Goal: Task Accomplishment & Management: Use online tool/utility

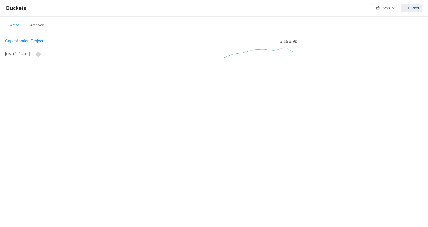
click at [41, 42] on span "Capitalisation Projects" at bounding box center [25, 41] width 40 height 4
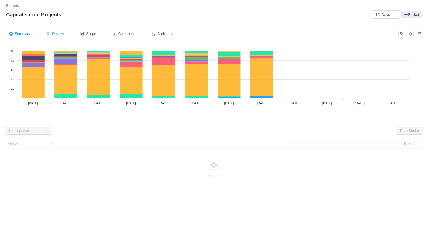
click at [61, 34] on span "Review" at bounding box center [55, 34] width 17 height 4
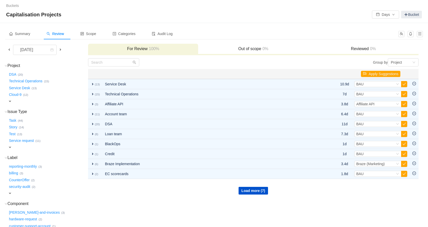
click at [8, 49] on span at bounding box center [9, 50] width 4 height 4
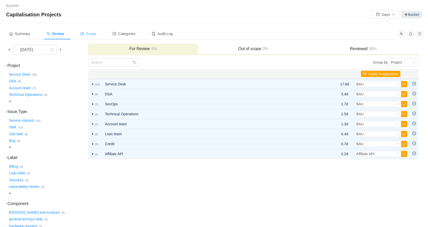
click at [95, 35] on span "Scope" at bounding box center [88, 34] width 16 height 4
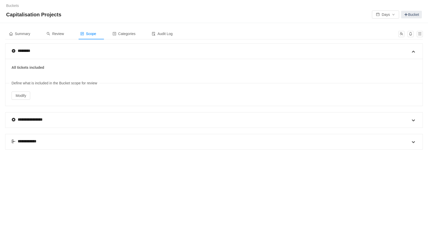
click at [158, 138] on div "**********" at bounding box center [211, 141] width 398 height 15
click at [415, 141] on span at bounding box center [413, 142] width 6 height 6
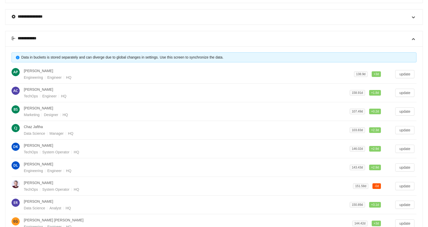
scroll to position [188, 0]
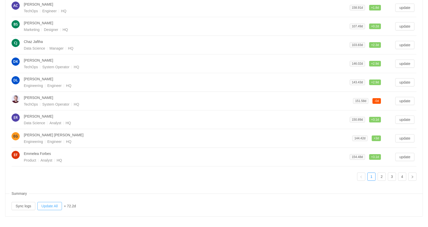
click at [55, 206] on button "Update All" at bounding box center [49, 206] width 25 height 8
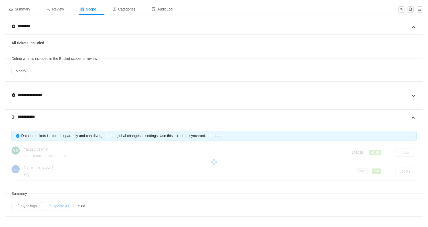
scroll to position [6, 0]
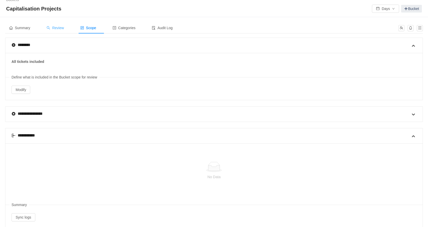
click at [58, 27] on span "Review" at bounding box center [55, 28] width 17 height 4
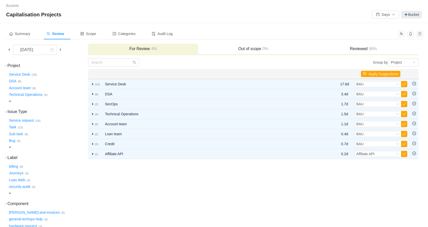
click at [7, 50] on span at bounding box center [9, 50] width 4 height 4
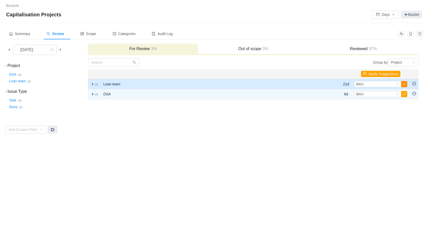
click at [404, 85] on button "button" at bounding box center [404, 84] width 6 height 6
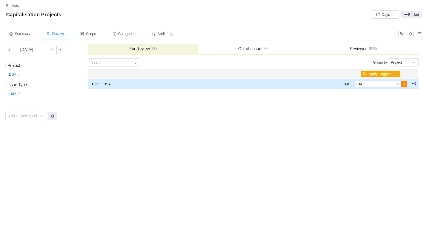
click at [405, 85] on button "button" at bounding box center [404, 84] width 6 height 6
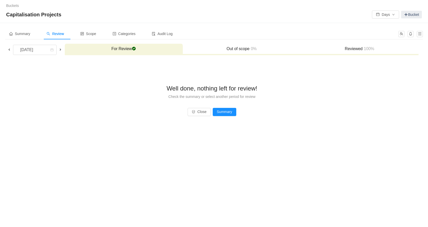
click at [8, 50] on span at bounding box center [9, 50] width 4 height 4
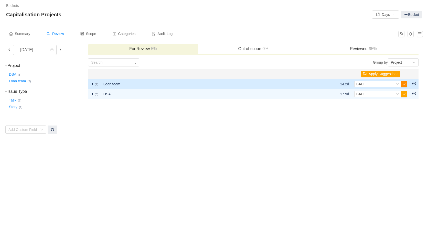
click at [405, 84] on button "button" at bounding box center [404, 84] width 6 height 6
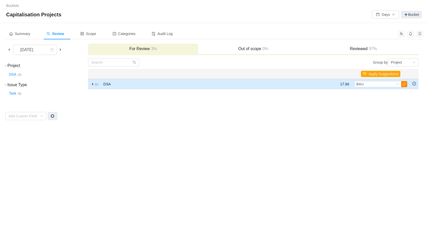
click at [405, 84] on button "button" at bounding box center [404, 84] width 6 height 6
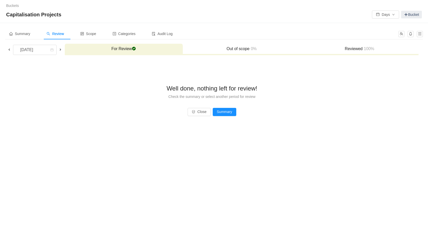
click at [9, 51] on span at bounding box center [9, 50] width 4 height 4
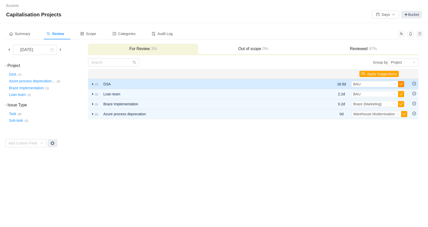
click at [401, 84] on button "button" at bounding box center [401, 84] width 6 height 6
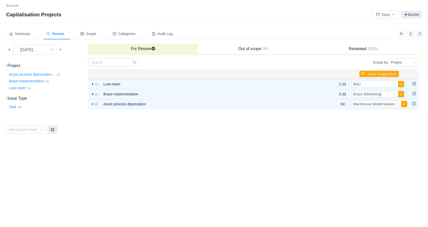
click at [401, 84] on button "button" at bounding box center [401, 84] width 6 height 6
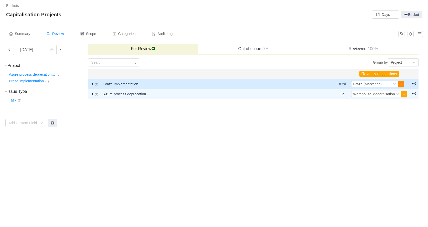
click at [401, 84] on button "button" at bounding box center [401, 84] width 6 height 6
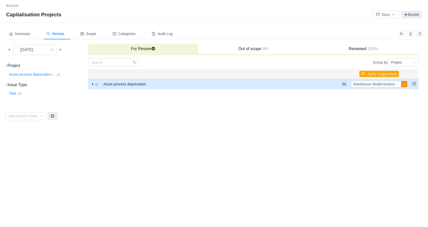
click at [403, 84] on button "button" at bounding box center [404, 84] width 6 height 6
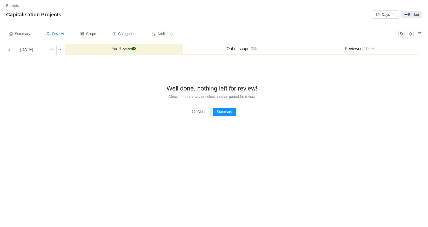
click at [9, 49] on span at bounding box center [9, 50] width 4 height 4
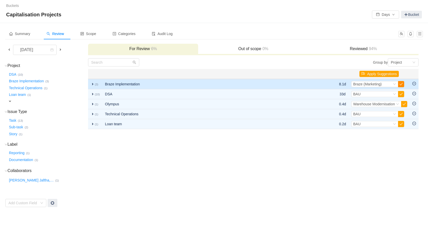
click at [401, 84] on button "button" at bounding box center [401, 84] width 6 height 6
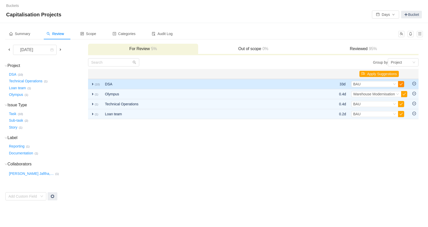
click at [401, 85] on button "button" at bounding box center [401, 84] width 6 height 6
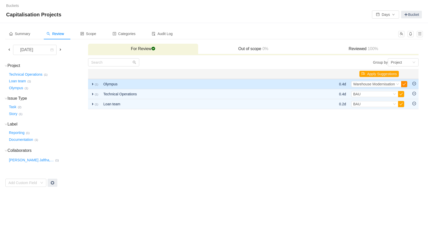
click at [405, 83] on button "button" at bounding box center [404, 84] width 6 height 6
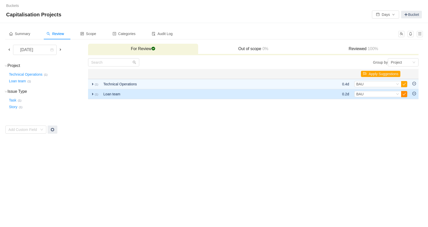
click at [403, 93] on button "button" at bounding box center [404, 94] width 6 height 6
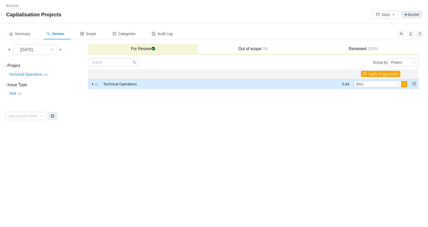
click at [93, 84] on span "expand" at bounding box center [93, 84] width 4 height 4
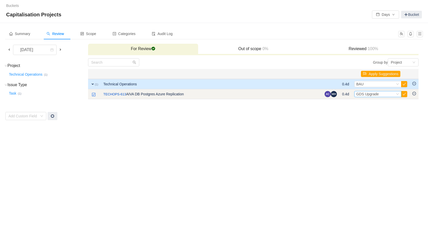
click at [398, 94] on icon "icon: down" at bounding box center [397, 94] width 3 height 3
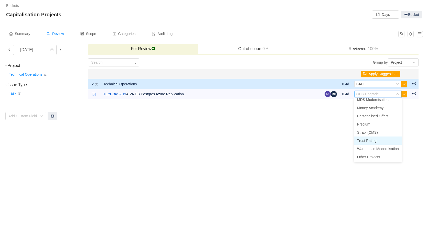
scroll to position [85, 0]
click at [384, 150] on span "Warehouse Modernisation" at bounding box center [378, 149] width 42 height 4
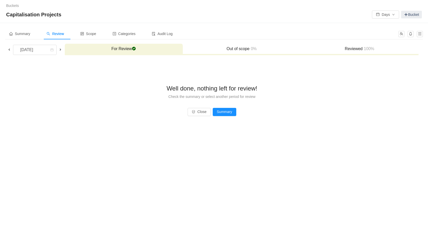
click at [8, 50] on span at bounding box center [9, 50] width 4 height 4
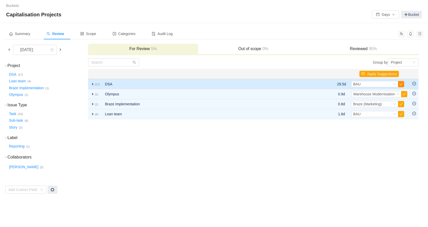
click at [399, 84] on button "button" at bounding box center [401, 84] width 6 height 6
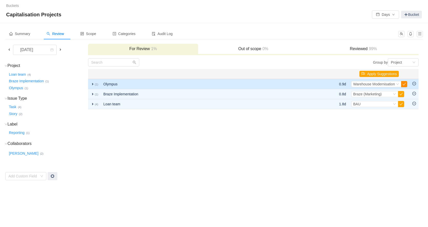
click at [404, 84] on button "button" at bounding box center [404, 84] width 6 height 6
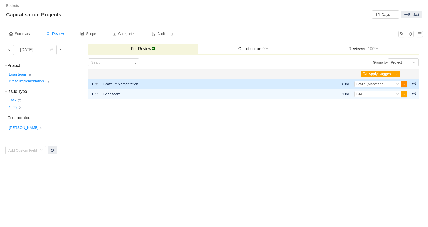
click at [403, 84] on button "button" at bounding box center [404, 84] width 6 height 6
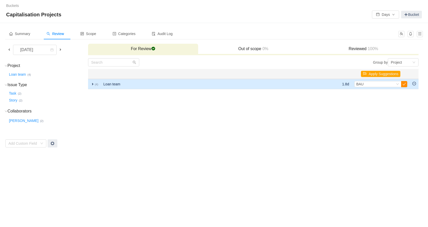
click at [404, 84] on button "button" at bounding box center [404, 84] width 6 height 6
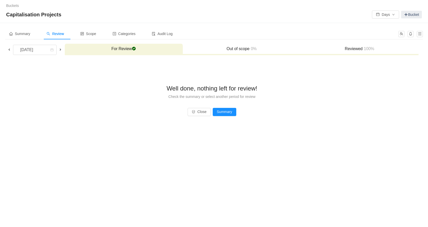
click at [8, 50] on span at bounding box center [9, 50] width 4 height 4
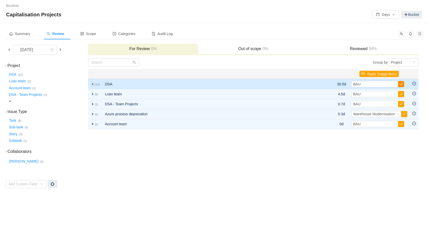
click at [399, 84] on button "button" at bounding box center [401, 84] width 6 height 6
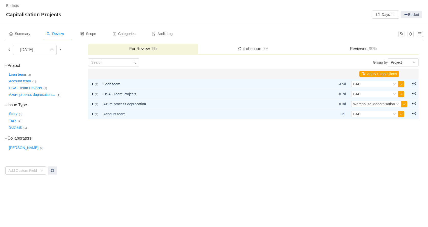
click at [399, 84] on button "button" at bounding box center [401, 84] width 6 height 6
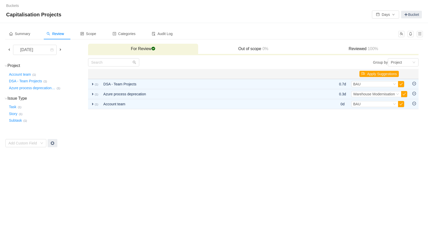
click at [399, 84] on button "button" at bounding box center [401, 84] width 6 height 6
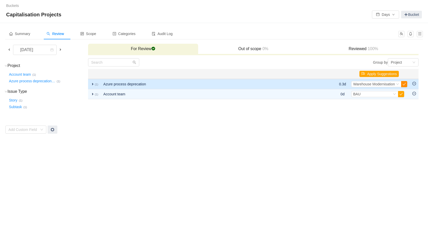
click at [405, 84] on button "button" at bounding box center [404, 84] width 6 height 6
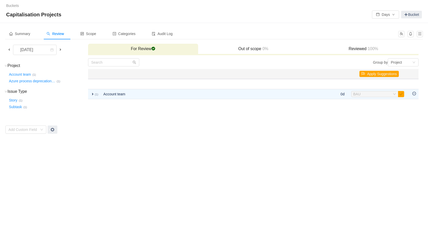
click at [359, 135] on div "Summary Review Scope Categories Audit Log [DATE] For Review checked Out of scop…" at bounding box center [214, 81] width 428 height 116
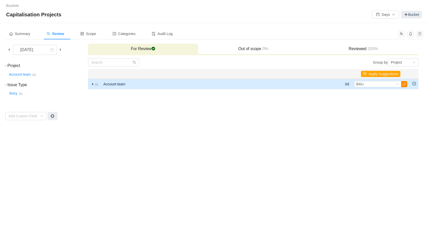
click at [405, 84] on button "button" at bounding box center [404, 84] width 6 height 6
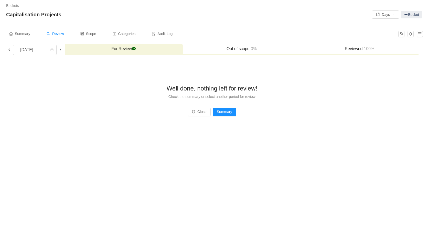
click at [9, 49] on span at bounding box center [9, 50] width 4 height 4
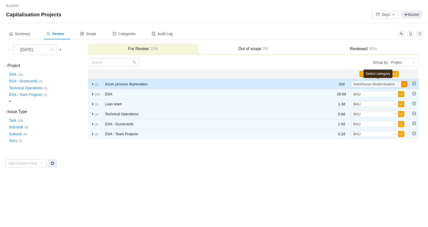
click at [405, 84] on button "button" at bounding box center [404, 84] width 6 height 6
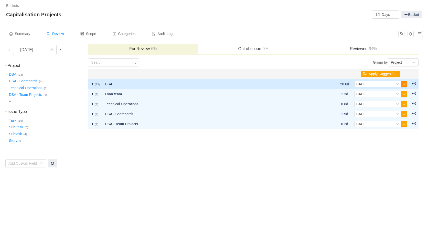
click at [405, 83] on button "button" at bounding box center [404, 84] width 6 height 6
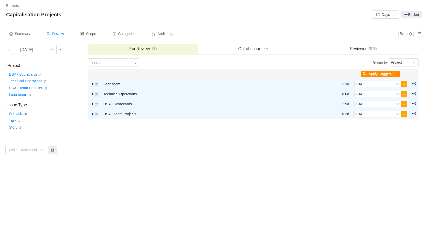
click at [381, 75] on button "Apply Suggestions" at bounding box center [380, 74] width 39 height 6
click at [412, 61] on button "OK" at bounding box center [408, 60] width 9 height 6
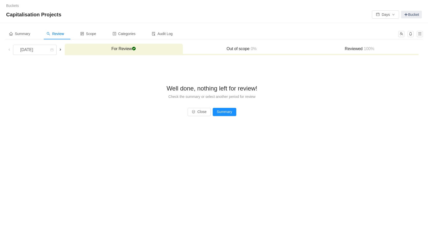
click at [62, 50] on span at bounding box center [60, 50] width 4 height 4
click at [38, 51] on div "[DATE]" at bounding box center [27, 50] width 22 height 10
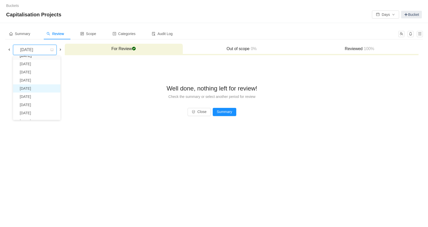
scroll to position [14, 0]
click at [43, 98] on li "[DATE]" at bounding box center [36, 96] width 47 height 8
click at [61, 49] on span at bounding box center [60, 50] width 4 height 4
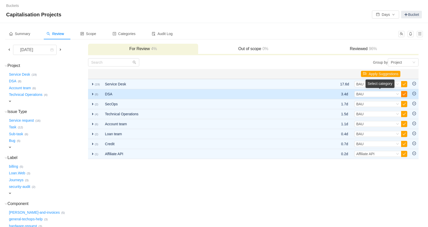
click at [404, 94] on button "button" at bounding box center [404, 94] width 6 height 6
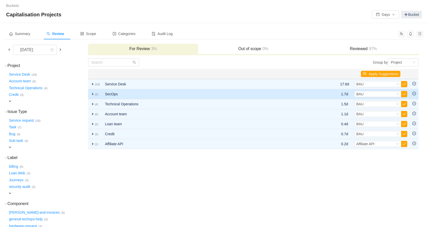
click at [92, 94] on span "expand" at bounding box center [93, 94] width 4 height 4
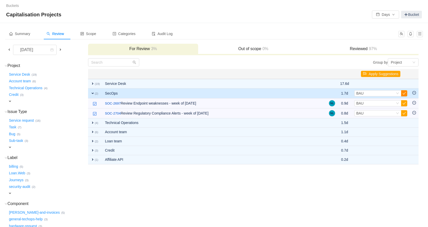
click at [404, 93] on button "button" at bounding box center [404, 93] width 6 height 6
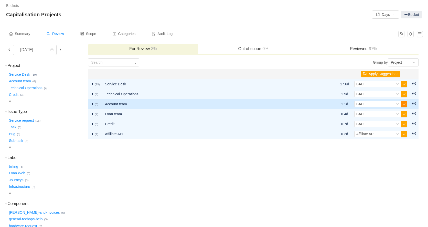
click at [404, 105] on button "button" at bounding box center [404, 104] width 6 height 6
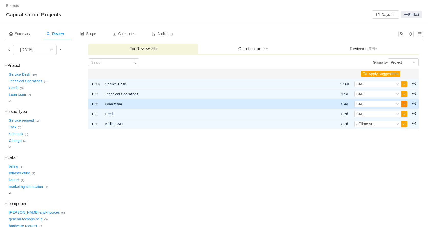
click at [403, 105] on button "button" at bounding box center [404, 104] width 6 height 6
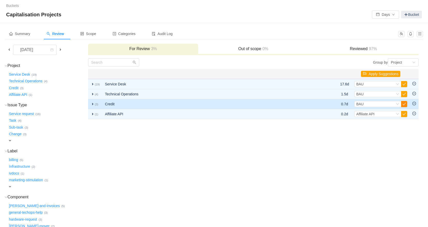
click at [404, 104] on button "button" at bounding box center [404, 104] width 6 height 6
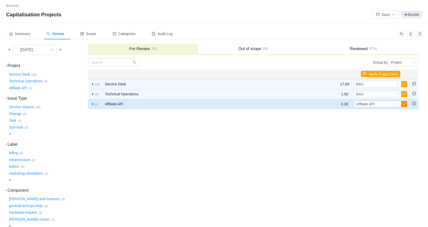
click at [404, 106] on button "button" at bounding box center [404, 104] width 6 height 6
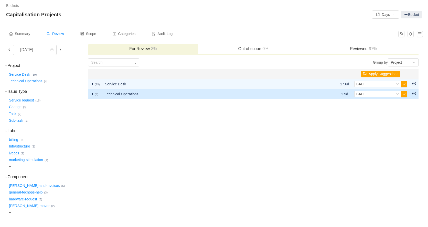
click at [93, 95] on span "expand" at bounding box center [93, 94] width 4 height 4
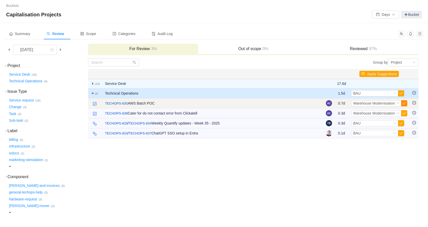
click at [405, 104] on button "button" at bounding box center [404, 103] width 6 height 6
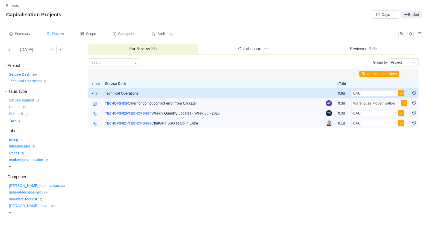
click at [405, 104] on button "button" at bounding box center [404, 103] width 6 height 6
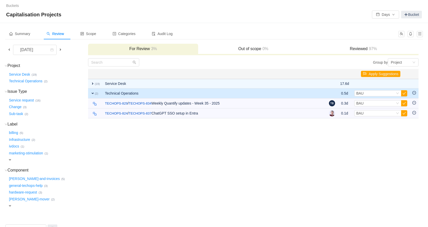
click at [405, 104] on button "button" at bounding box center [404, 103] width 6 height 6
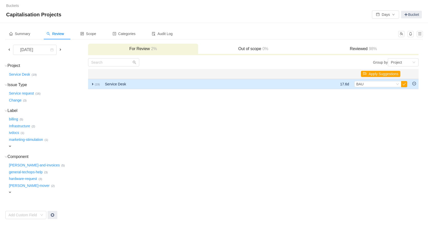
click at [92, 84] on span "expand" at bounding box center [93, 84] width 4 height 4
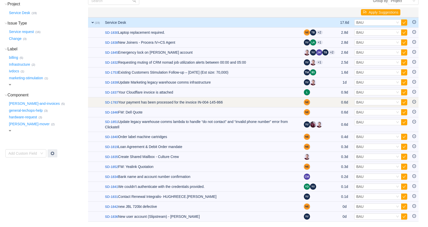
scroll to position [63, 0]
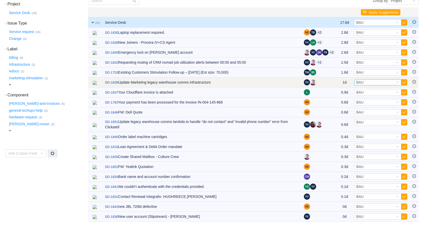
click at [375, 82] on div "Select BAU" at bounding box center [375, 83] width 39 height 6
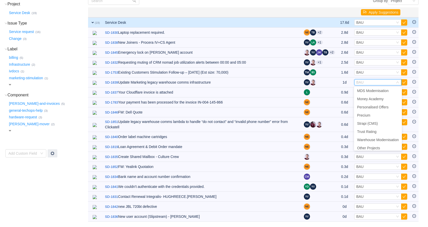
scroll to position [82, 0]
click at [377, 139] on span "Warehouse Modernisation" at bounding box center [378, 140] width 42 height 4
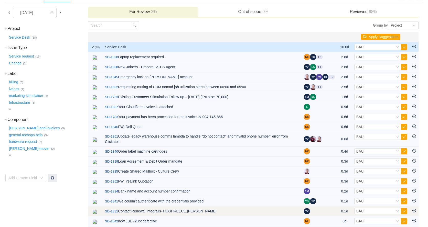
scroll to position [37, 0]
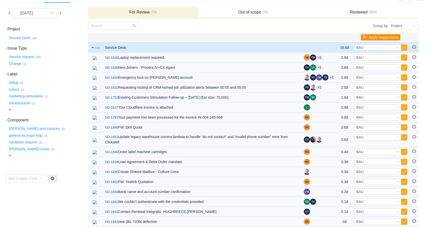
click at [381, 37] on button "Apply Suggestions" at bounding box center [380, 37] width 39 height 6
click at [414, 23] on button "OK" at bounding box center [408, 23] width 9 height 6
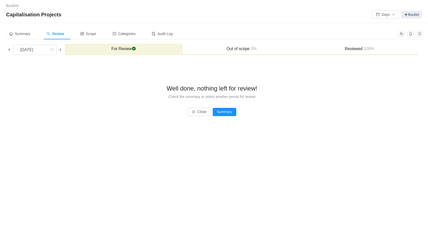
scroll to position [0, 0]
click at [16, 36] on span "Summary" at bounding box center [19, 34] width 21 height 4
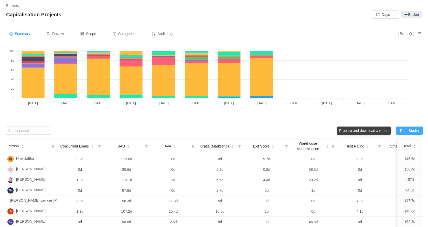
click at [406, 132] on button "Data Studio" at bounding box center [409, 131] width 27 height 8
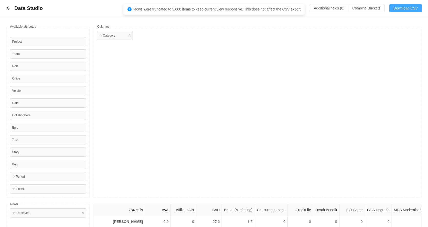
click at [403, 10] on button "Download CSV" at bounding box center [405, 8] width 32 height 8
click at [206, 96] on div "☆ Category" at bounding box center [258, 112] width 328 height 171
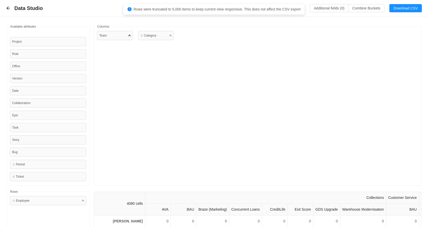
click at [129, 36] on div at bounding box center [129, 35] width 2 height 5
click at [127, 35] on div "Team" at bounding box center [115, 35] width 36 height 9
click at [108, 36] on div "Team" at bounding box center [115, 35] width 36 height 9
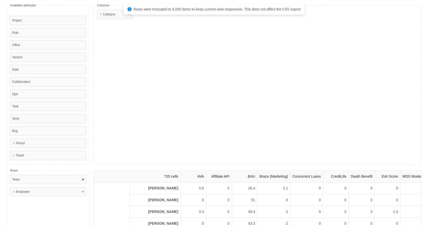
click at [35, 181] on div "Team" at bounding box center [48, 179] width 76 height 9
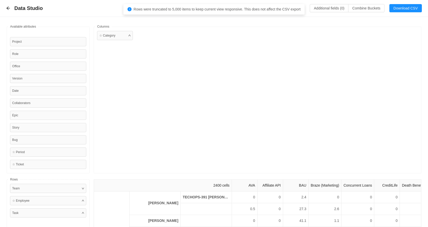
click at [318, 15] on div "Data Studio Additional fields (0) Combine Buckets (0) Download CSV" at bounding box center [214, 8] width 428 height 17
click at [127, 9] on icon "icon: info-circle" at bounding box center [129, 9] width 4 height 4
click at [107, 11] on div "Data Studio Additional fields (0) Combine Buckets (0) Download CSV" at bounding box center [213, 8] width 415 height 8
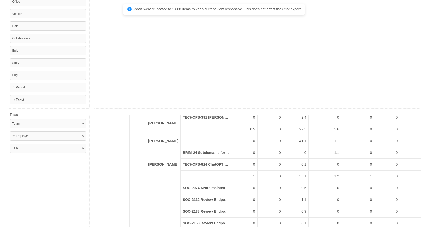
scroll to position [4, 0]
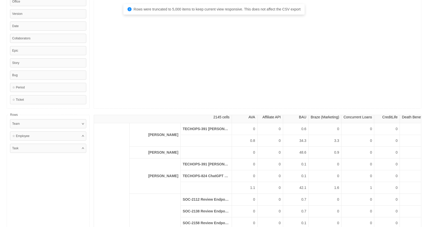
click at [216, 142] on th at bounding box center [205, 141] width 51 height 12
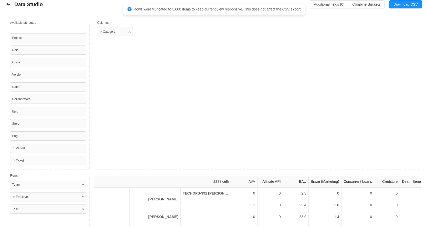
scroll to position [0, 0]
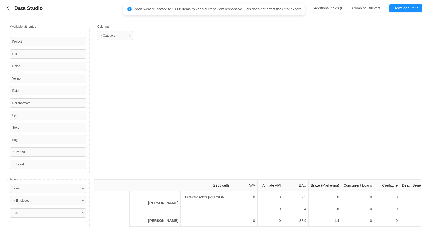
click at [288, 12] on div "Rows were truncated to 5,000 items to keep current view responsive. This does n…" at bounding box center [213, 9] width 181 height 10
click at [399, 10] on button "Download CSV" at bounding box center [405, 8] width 32 height 8
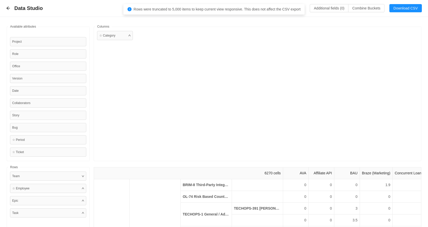
click at [265, 24] on div "Available fields Project Role Office Version Date Collaborators Story Bug ☆ Per…" at bounding box center [214, 159] width 428 height 285
click at [400, 8] on button "Download CSV" at bounding box center [405, 8] width 32 height 8
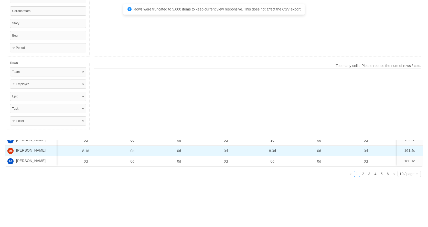
scroll to position [0, 373]
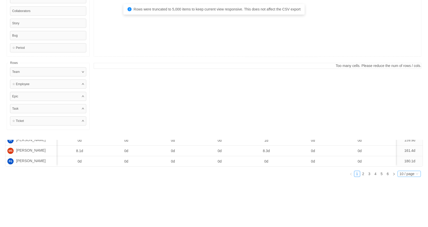
click at [409, 173] on div "10 / page" at bounding box center [406, 174] width 15 height 6
click at [410, 201] on li "50 / page" at bounding box center [408, 198] width 24 height 8
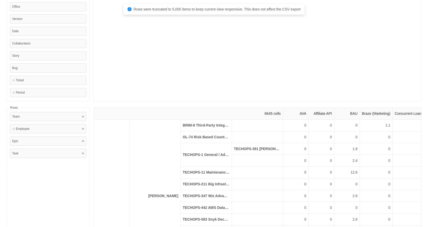
scroll to position [61, 0]
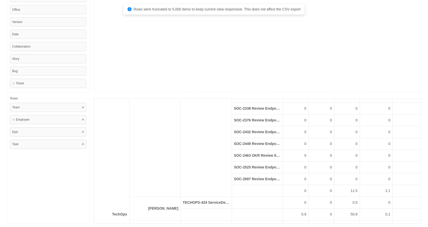
scroll to position [1213, 0]
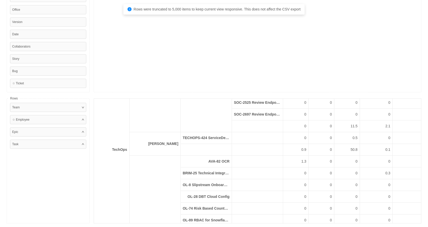
click at [240, 124] on th at bounding box center [256, 126] width 51 height 12
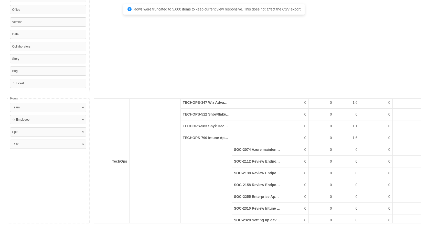
scroll to position [1190, 0]
